Goal: Task Accomplishment & Management: Manage account settings

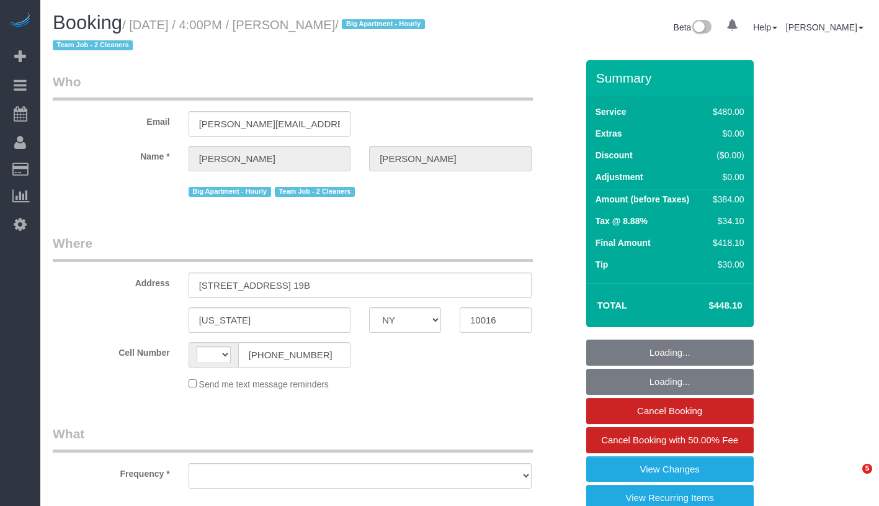
select select "NY"
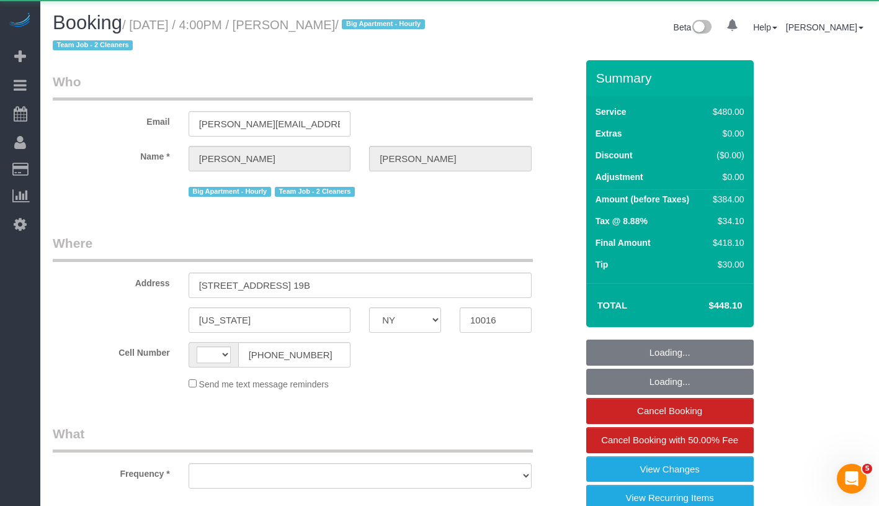
select select "string:US"
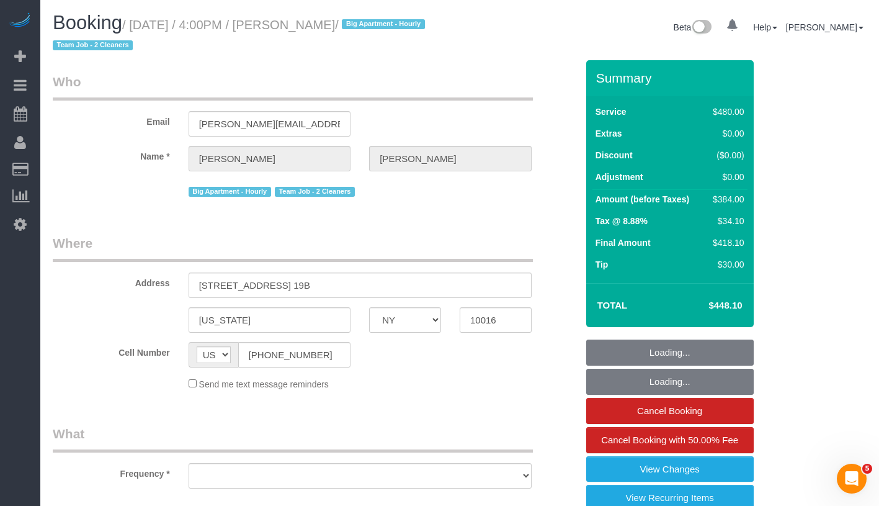
select select "object:796"
select select "2"
select select "180"
select select "string:stripe-pm_1QmmDe4VGloSiKo7qN6Zl7hg"
select select "spot1"
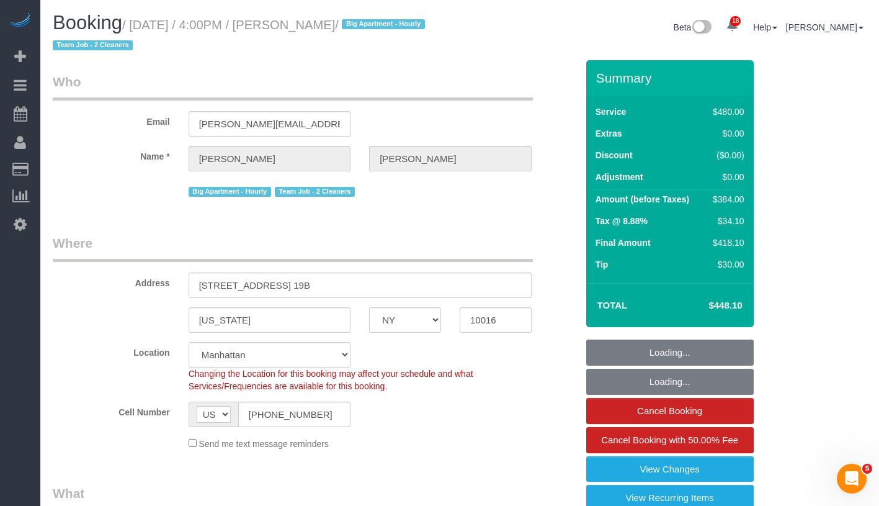
select select "object:1461"
select select "number:89"
select select "number:90"
select select "number:15"
select select "number:5"
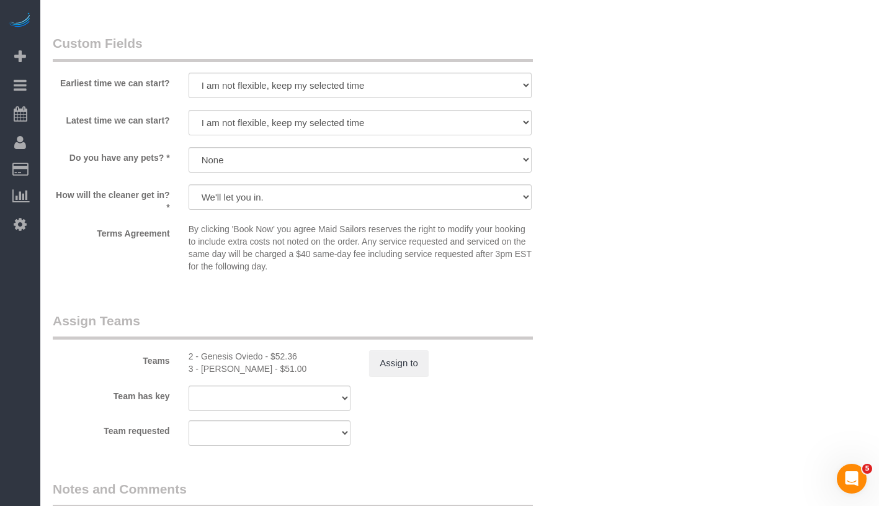
scroll to position [1272, 0]
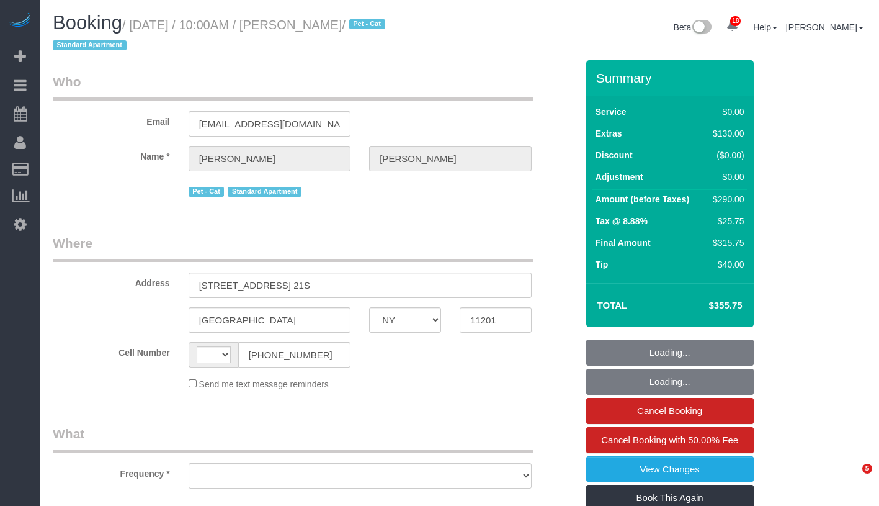
select select "NY"
select select "string:stripe-pm_1Mq0gs4VGloSiKo7aSjelqdp"
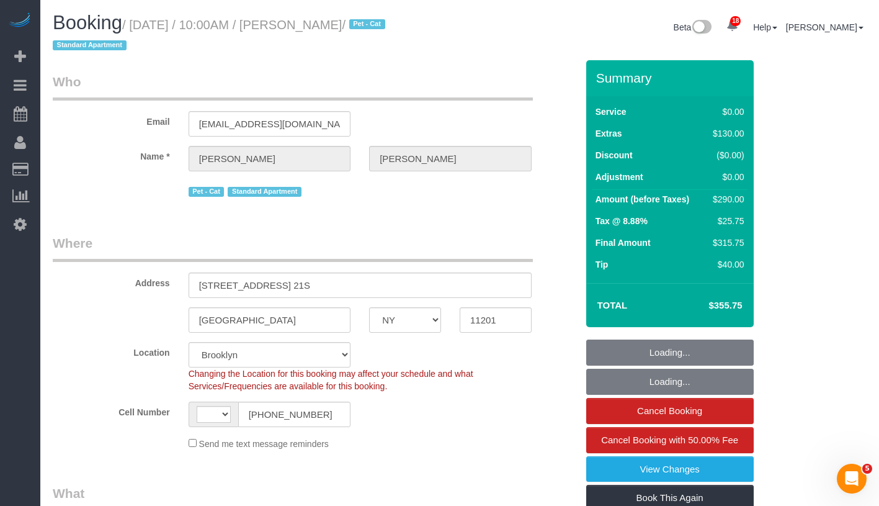
select select "string:[GEOGRAPHIC_DATA]"
select select "object:792"
select select "spot1"
select select "number:58"
select select "number:75"
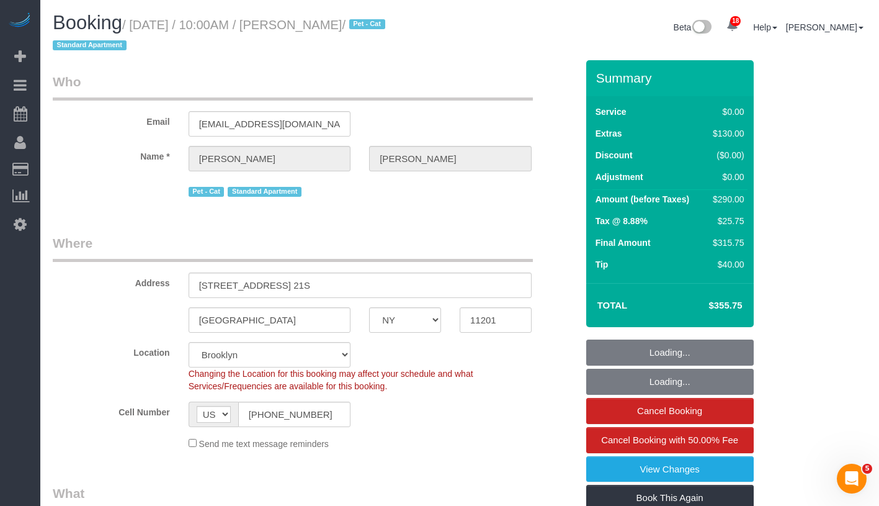
select select "number:14"
select select "number:6"
select select "object:1049"
select select "1"
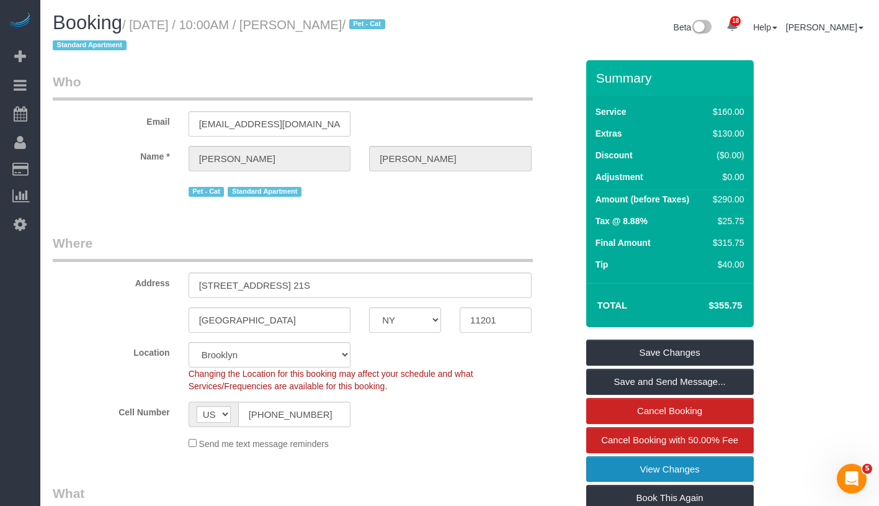
click at [724, 476] on link "View Changes" at bounding box center [671, 469] width 168 height 26
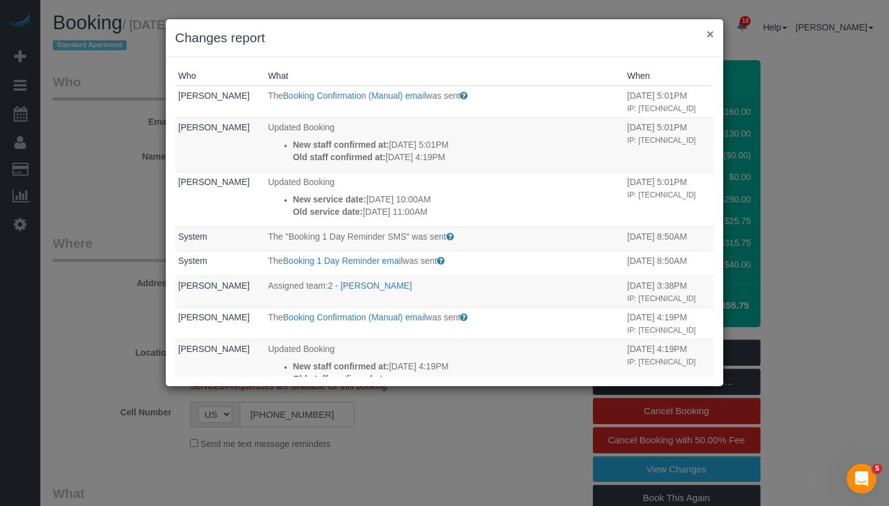
click at [711, 35] on button "×" at bounding box center [709, 33] width 7 height 13
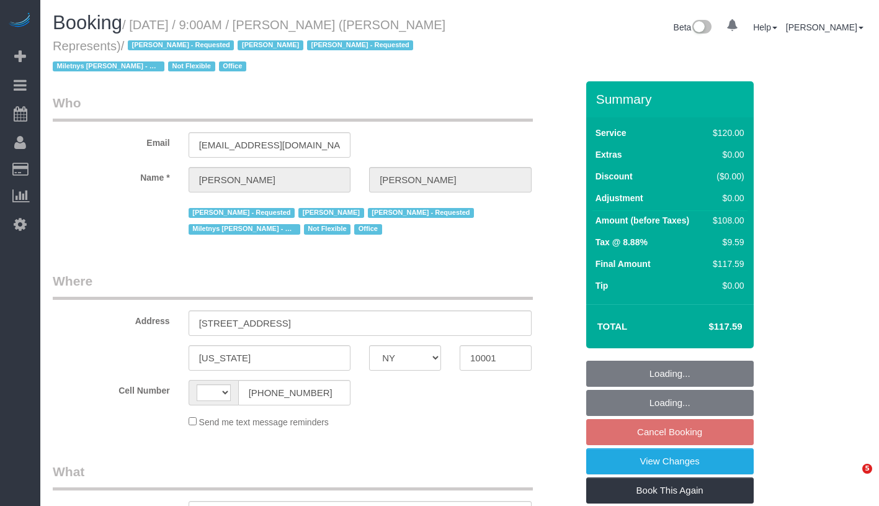
select select "NY"
select select "string:[GEOGRAPHIC_DATA]"
select select "object:570"
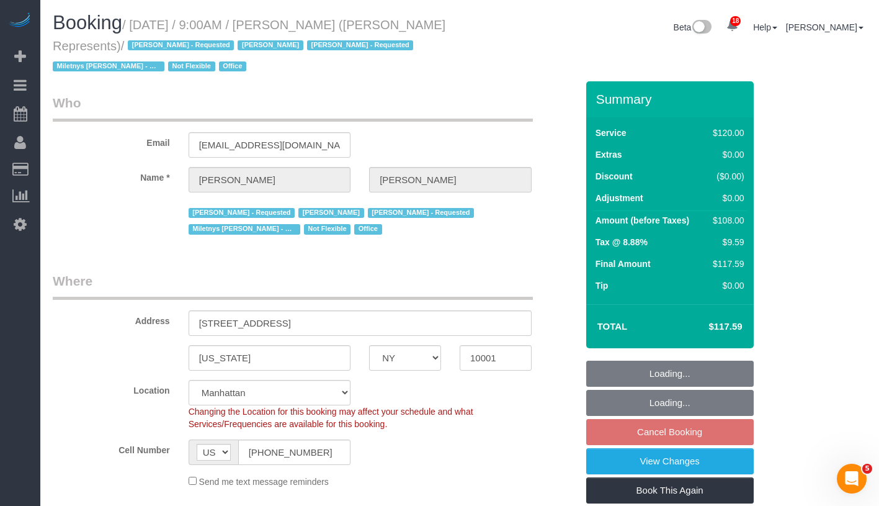
select select "string:stripe-pm_1LzOHa4VGloSiKo7eJy9cIDS"
select select "90"
select select "spot2"
select select "number:89"
select select "number:90"
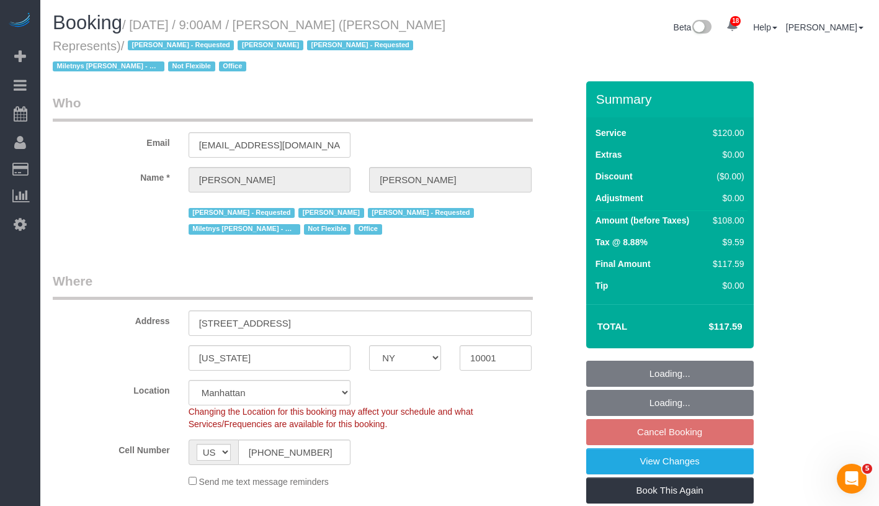
select select "number:15"
select select "number:5"
select select "object:1544"
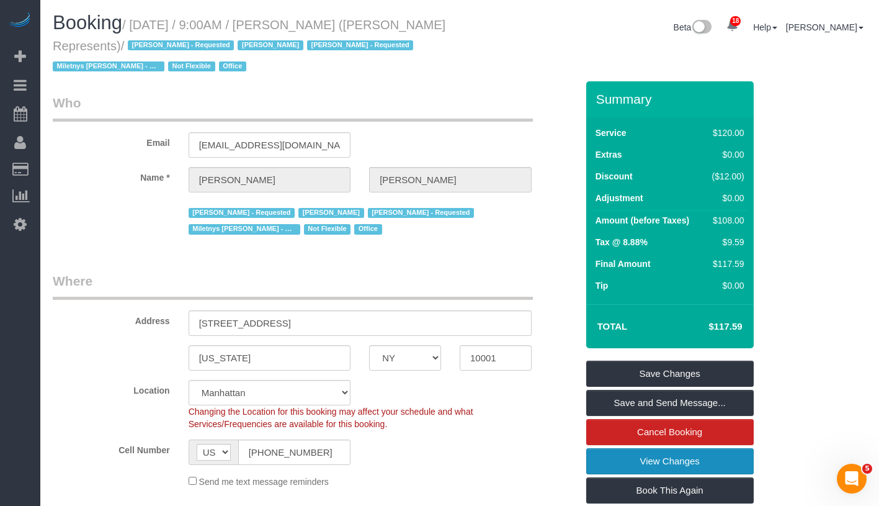
click at [695, 456] on link "View Changes" at bounding box center [671, 461] width 168 height 26
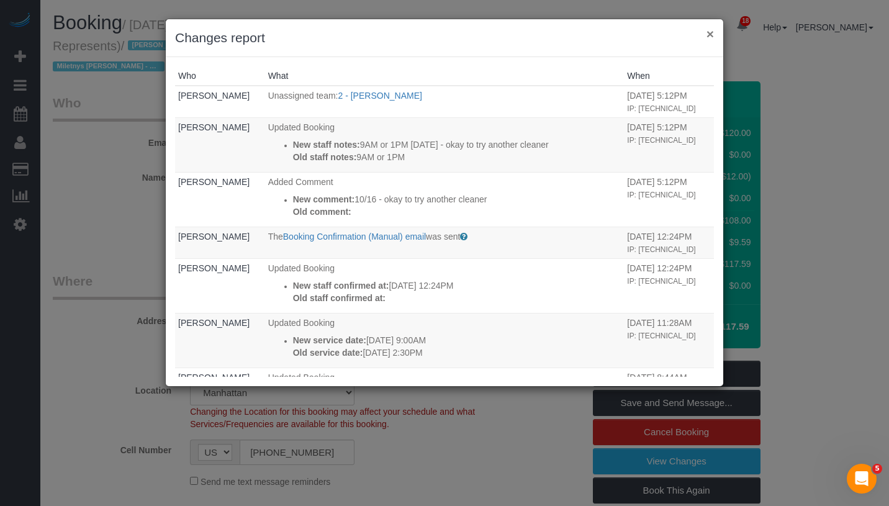
click at [713, 34] on button "×" at bounding box center [709, 33] width 7 height 13
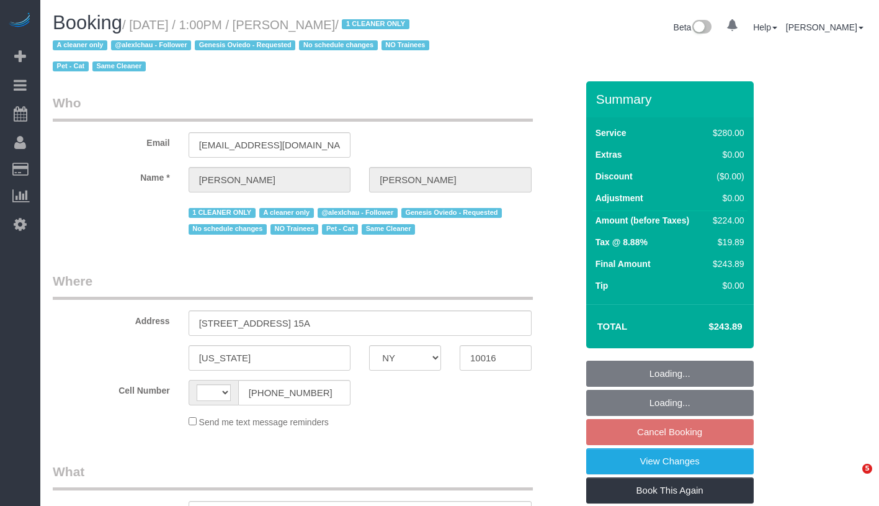
select select "NY"
select select "210"
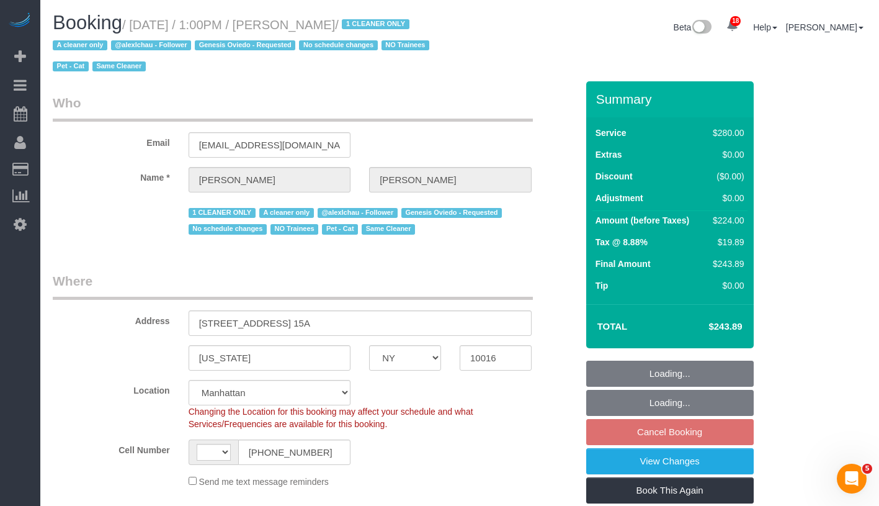
select select "string:[GEOGRAPHIC_DATA]"
select select "object:945"
select select "string:stripe-pm_1Plthk4VGloSiKo7PmW1aOcP"
select select "object:1094"
select select "spot6"
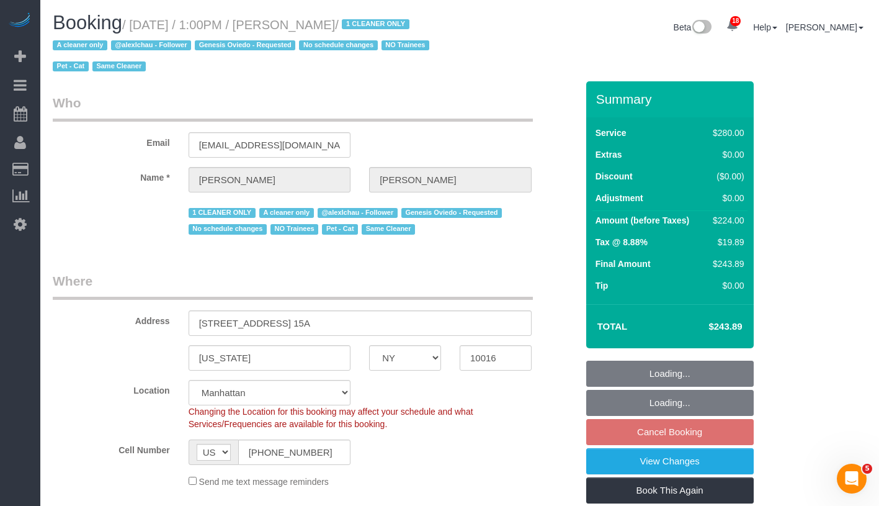
select select "number:89"
select select "number:90"
select select "number:14"
select select "number:5"
click at [721, 452] on link "View Changes" at bounding box center [671, 461] width 168 height 26
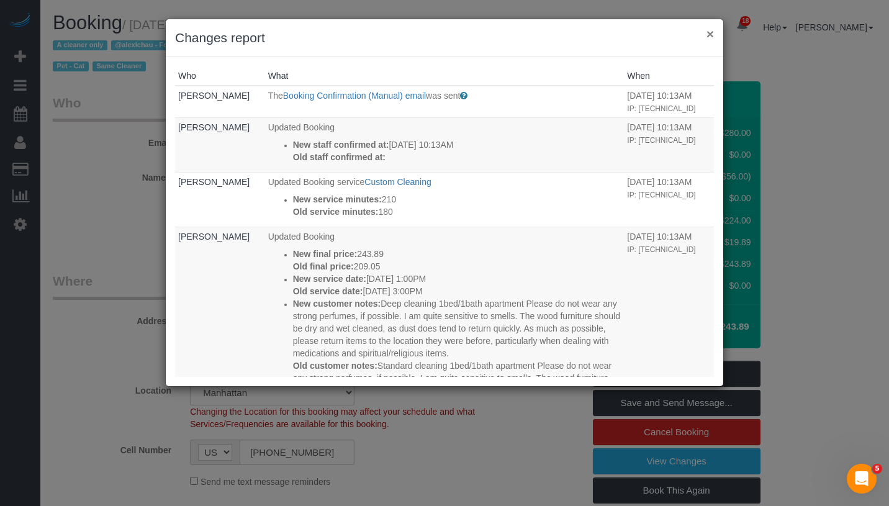
click at [706, 33] on button "×" at bounding box center [709, 33] width 7 height 13
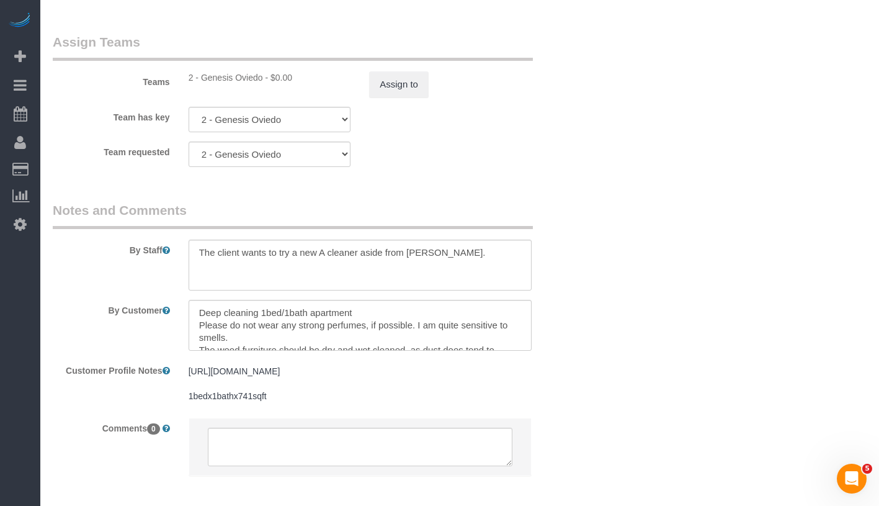
scroll to position [1524, 0]
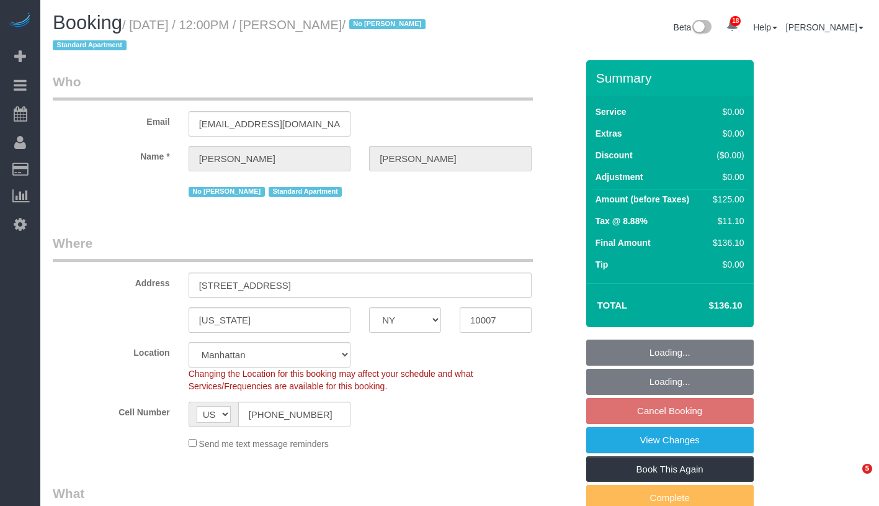
select select "NY"
select select "object:809"
select select "spot5"
select select "number:60"
select select "number:72"
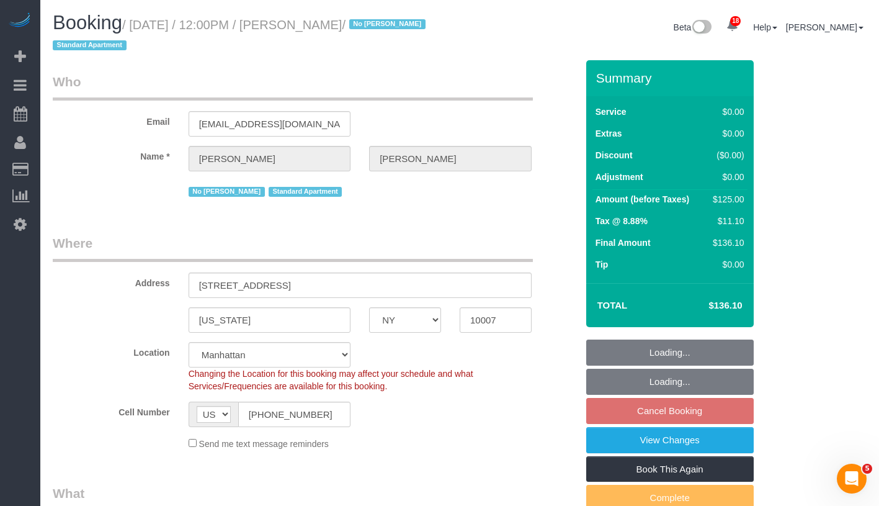
select select "number:15"
select select "number:5"
select select "object:963"
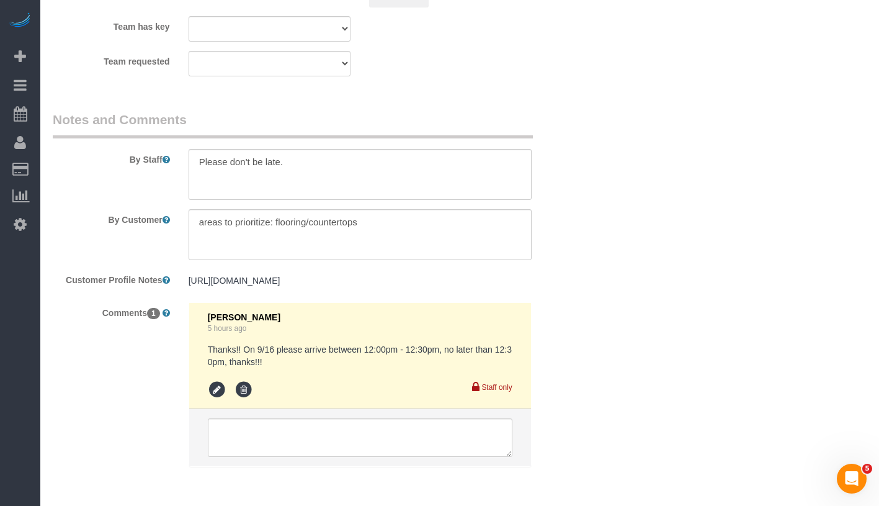
scroll to position [1672, 0]
